Goal: Find specific page/section: Find specific page/section

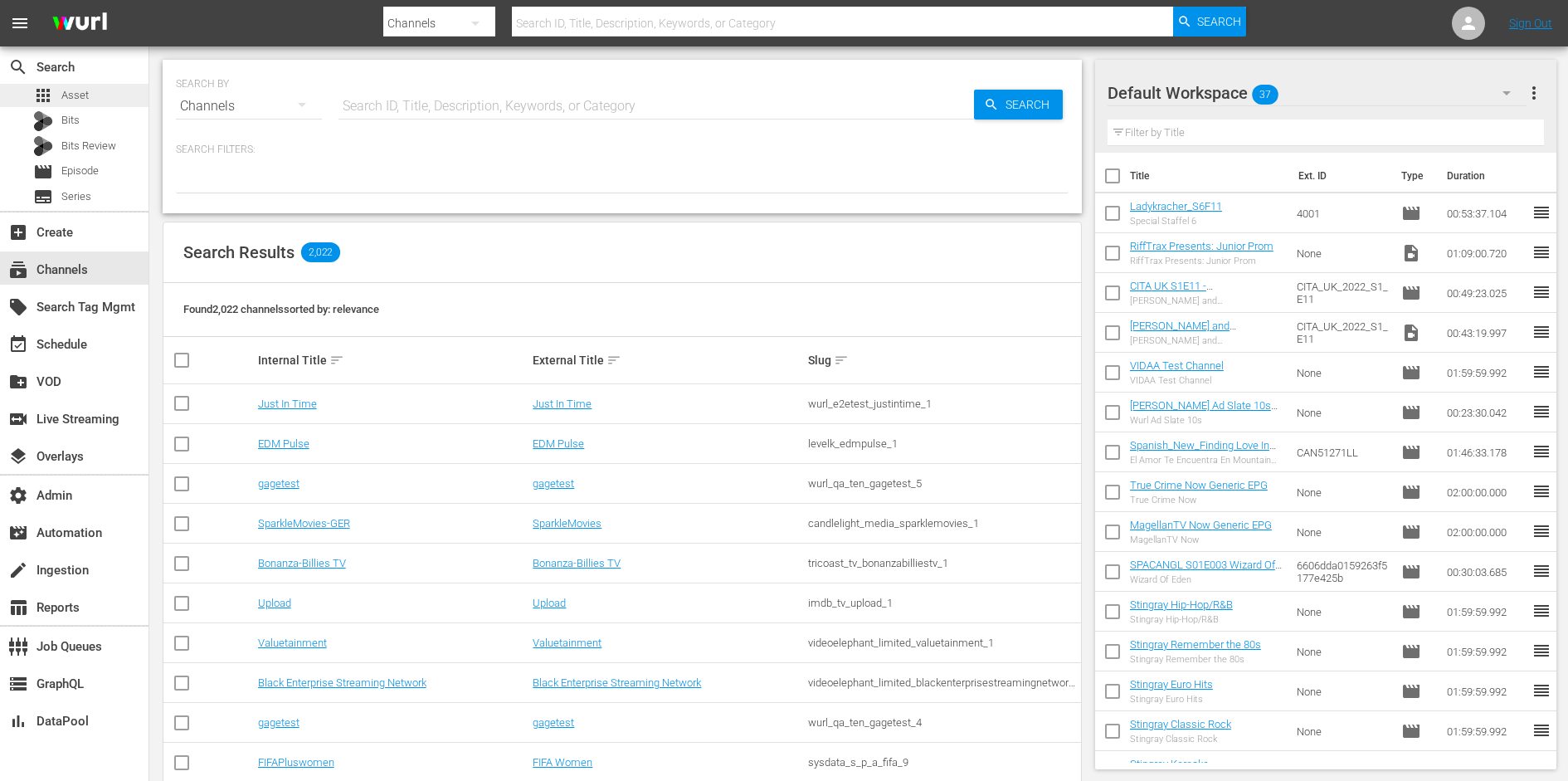
click at [94, 98] on div "apps Asset" at bounding box center [74, 96] width 149 height 23
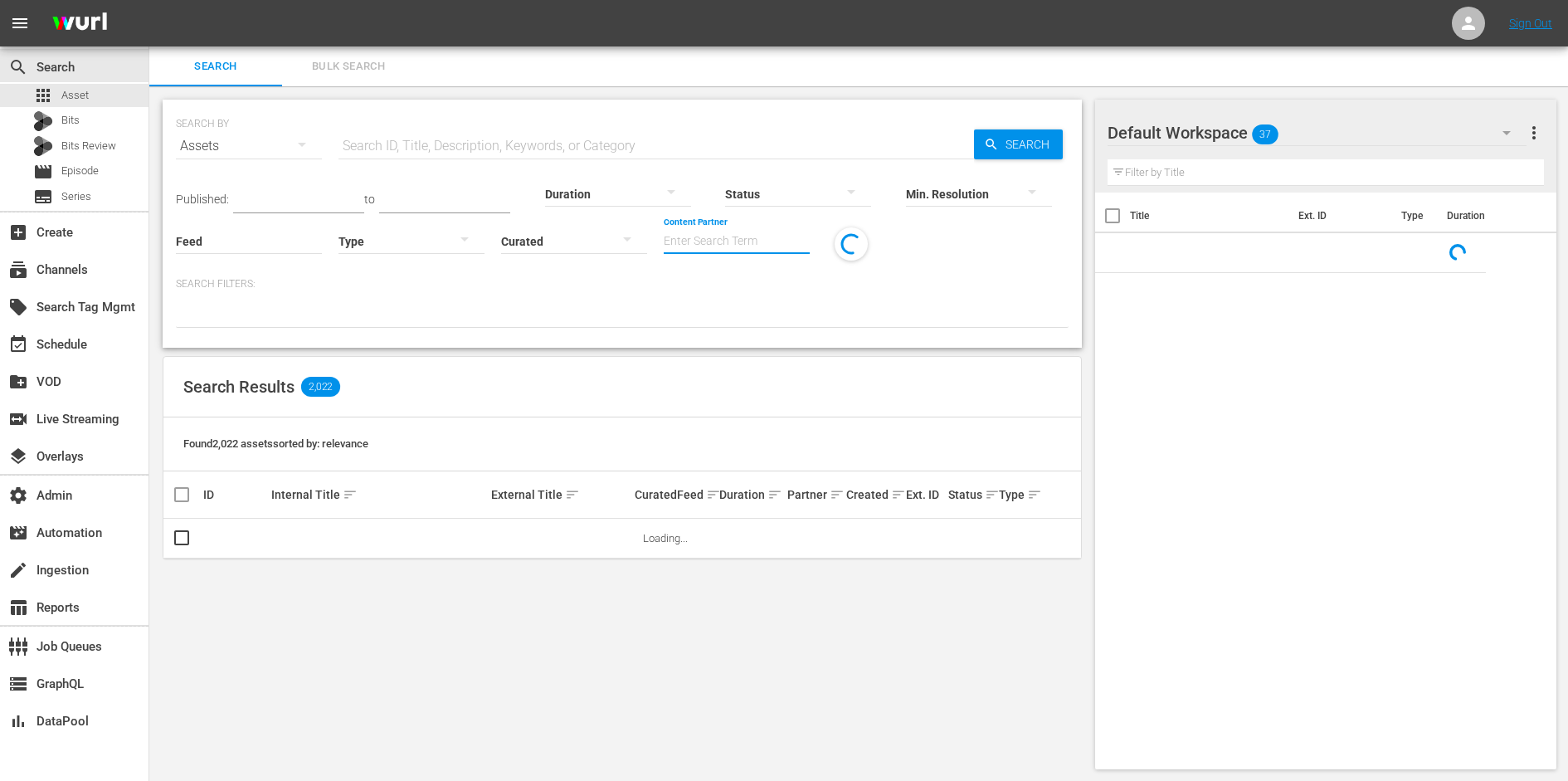
click at [682, 239] on input "Content Partner" at bounding box center [737, 242] width 146 height 59
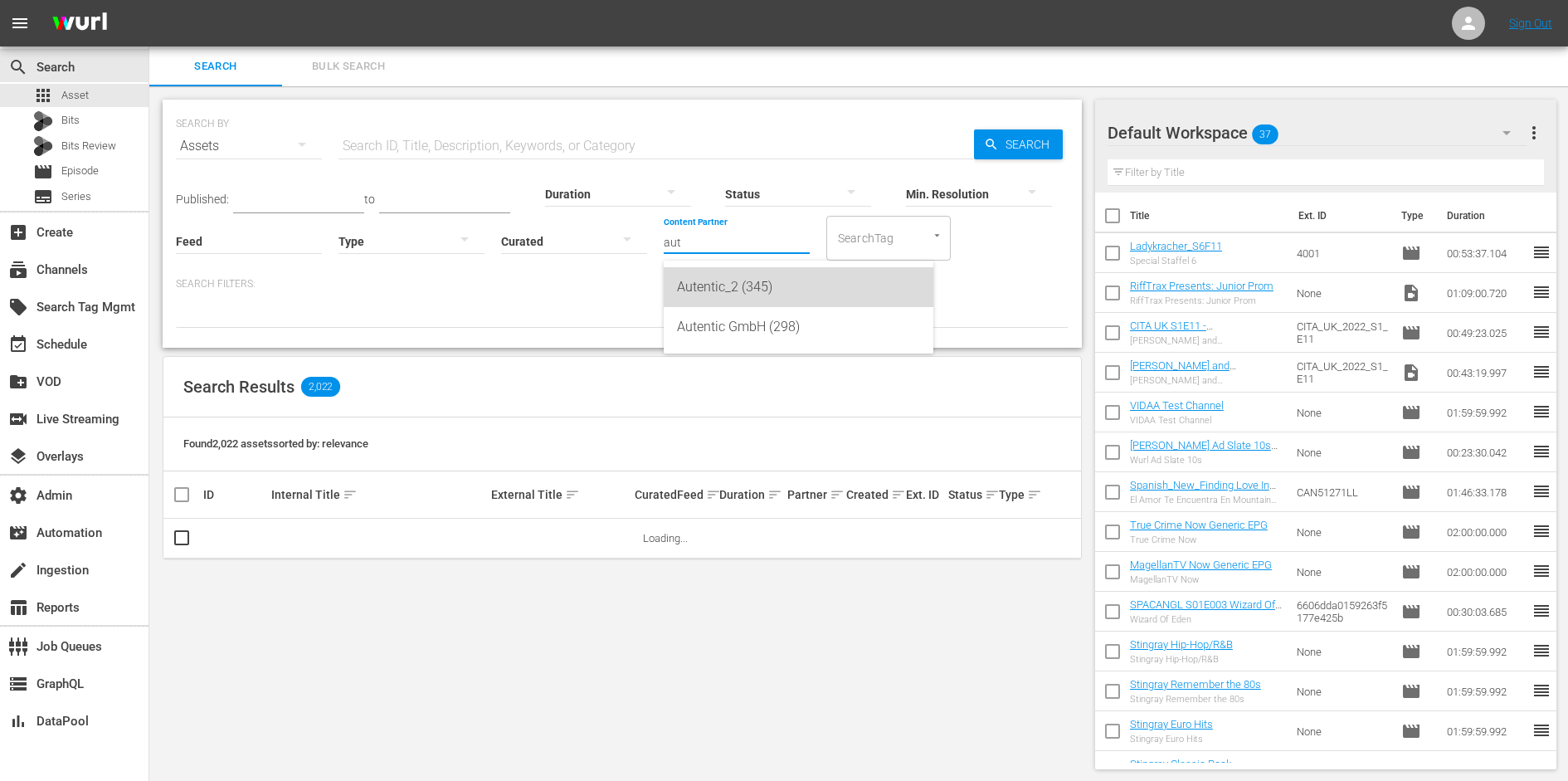
click at [687, 278] on div "Autentic_2 (345)" at bounding box center [799, 286] width 243 height 40
type input "Autentic_2 (345)"
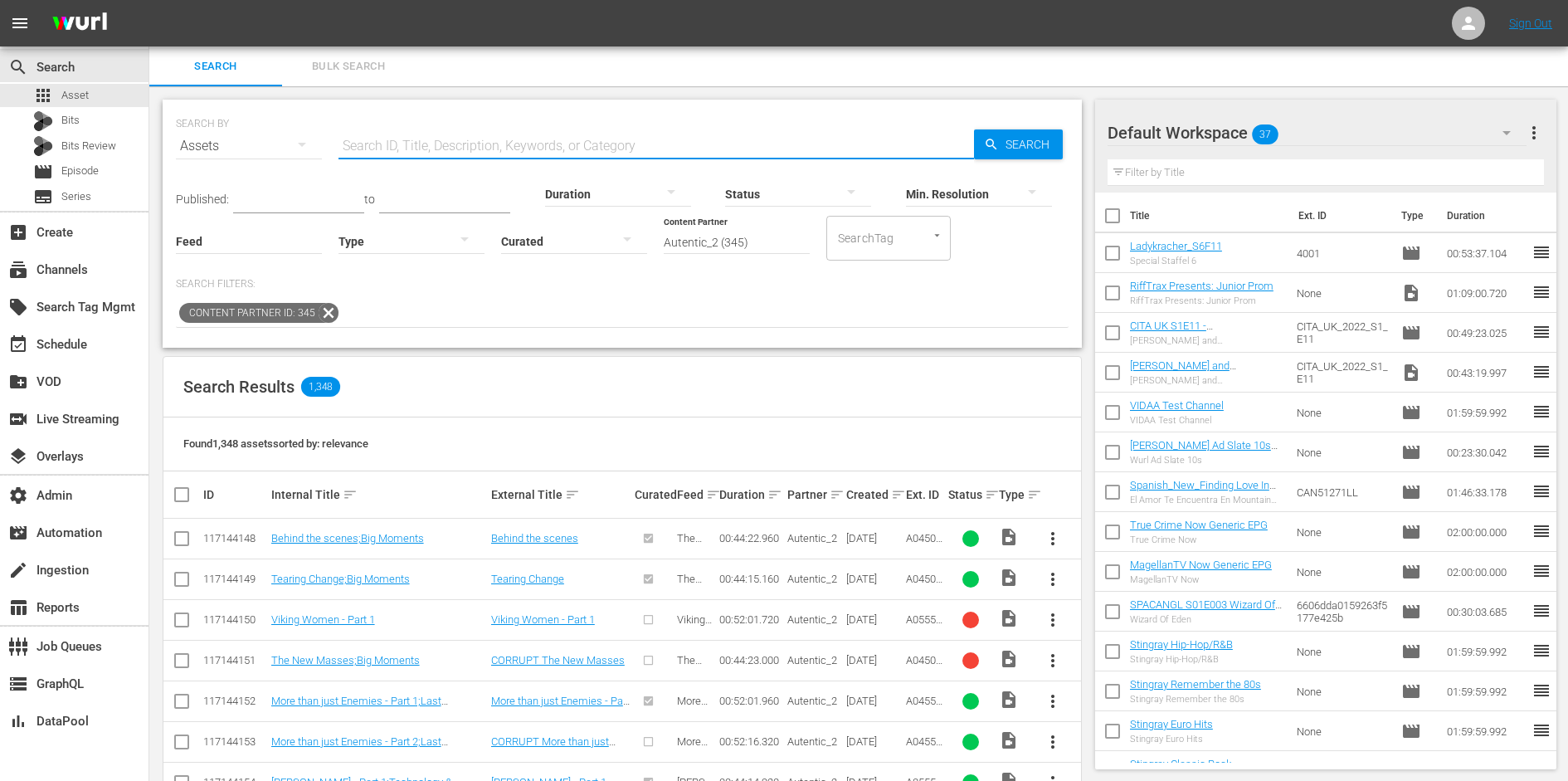
click at [609, 147] on input "text" at bounding box center [656, 145] width 636 height 40
paste input "Die Reise der Eisbären"
type input "Die Reise der Eisbären"
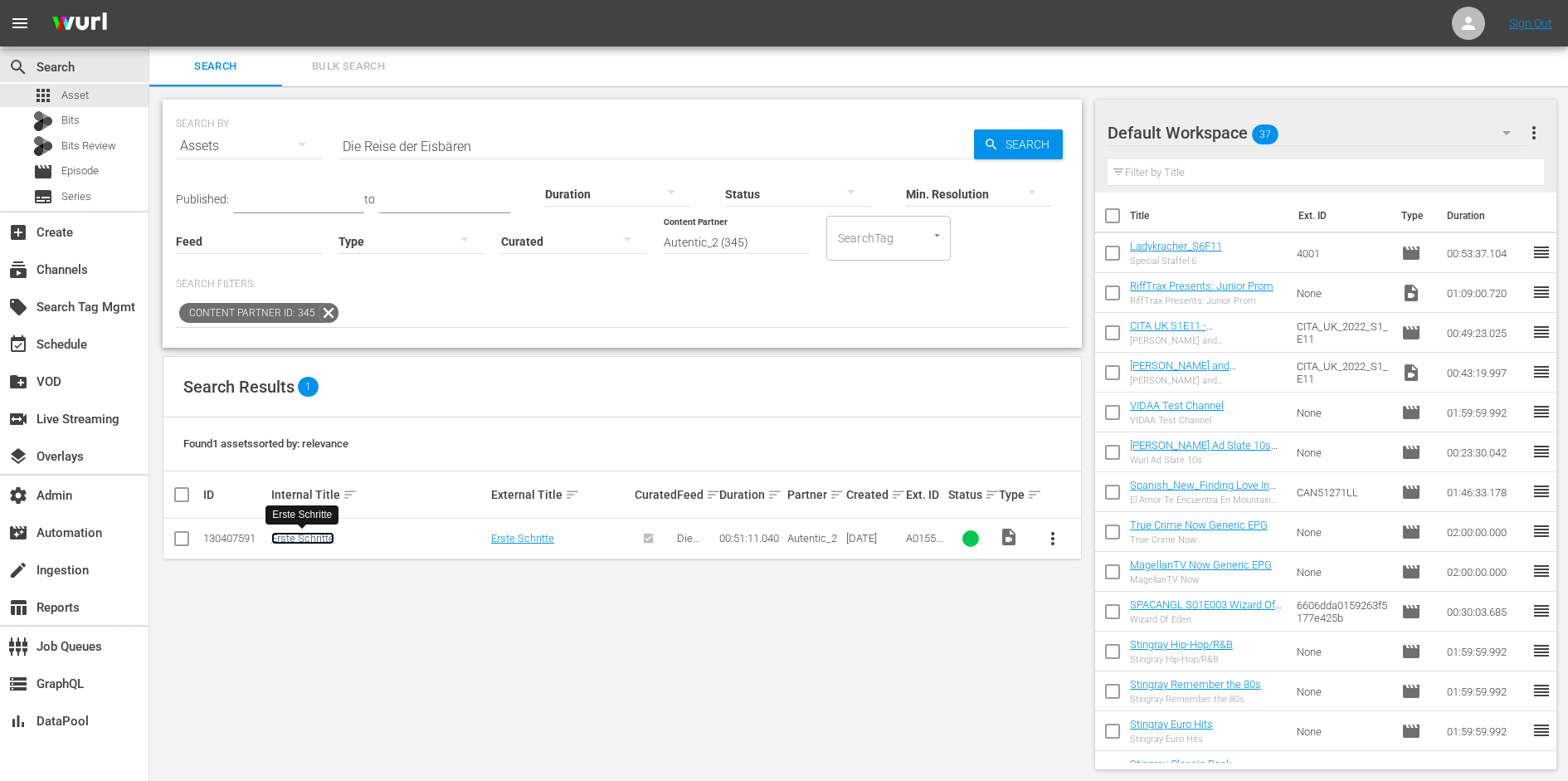
click at [299, 535] on link "Erste Schritte" at bounding box center [302, 538] width 63 height 12
